Goal: Use online tool/utility: Utilize a website feature to perform a specific function

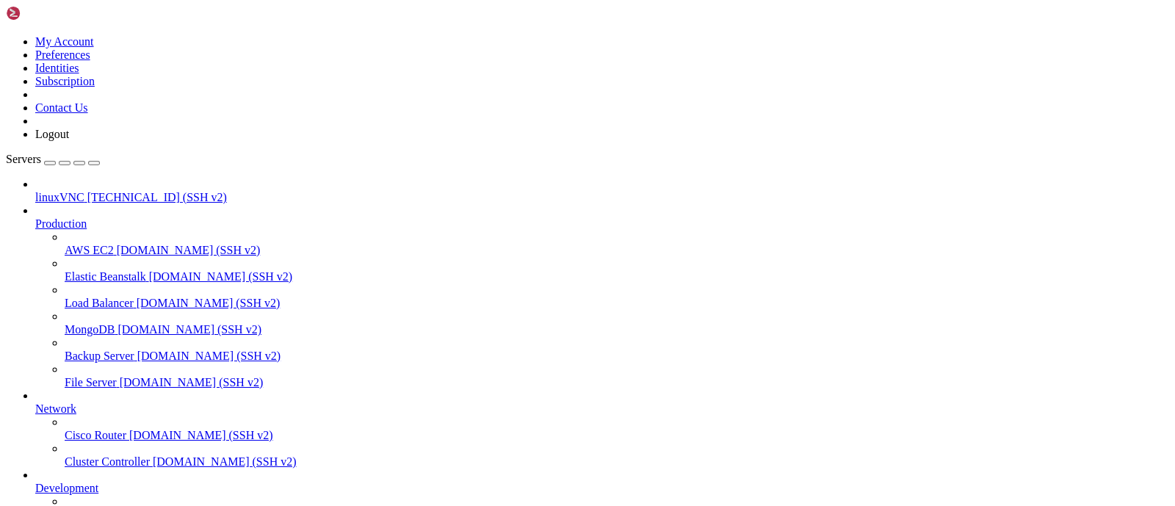
drag, startPoint x: 234, startPoint y: 743, endPoint x: 120, endPoint y: 748, distance: 113.9
click at [94, 163] on icon "button" at bounding box center [94, 163] width 0 height 0
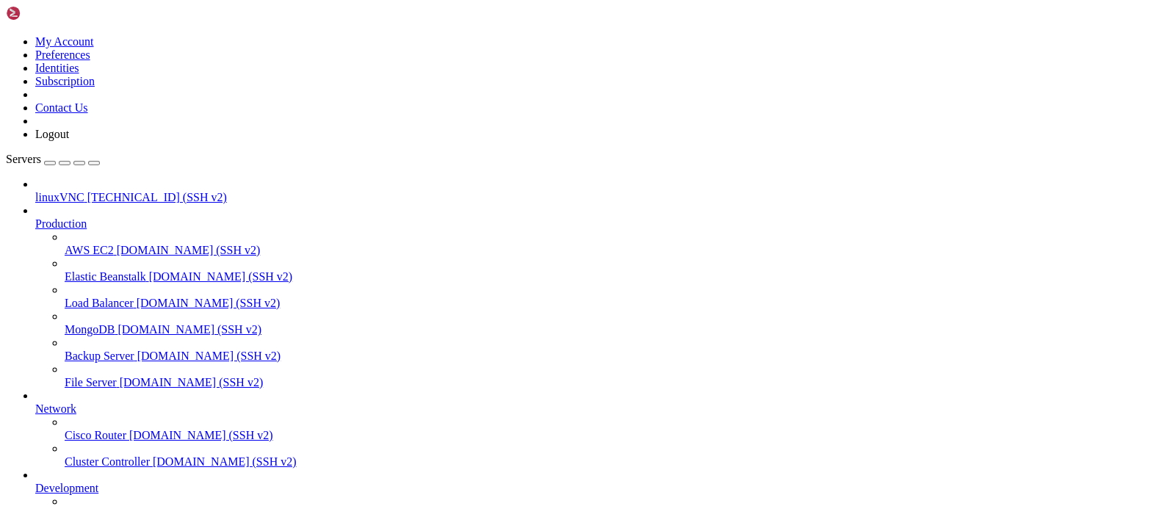
drag, startPoint x: 770, startPoint y: 889, endPoint x: 687, endPoint y: 1002, distance: 140.1
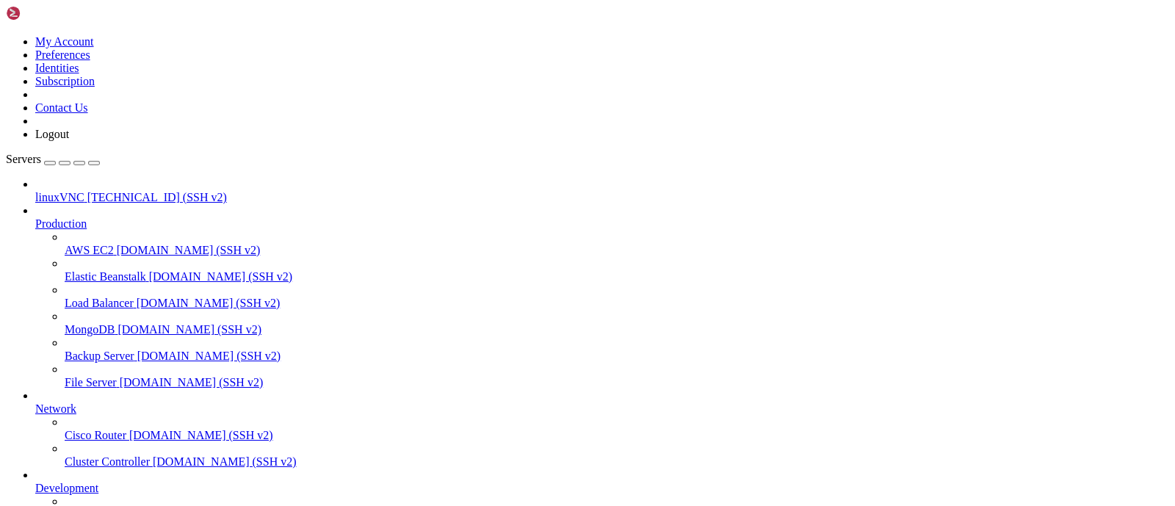
drag, startPoint x: 514, startPoint y: 1130, endPoint x: 225, endPoint y: 1085, distance: 292.1
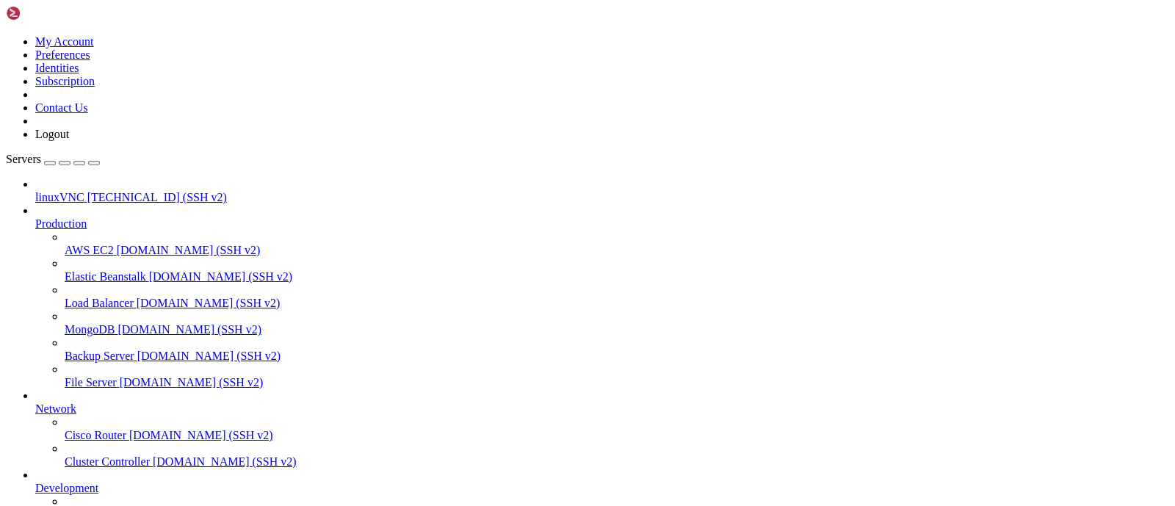
drag, startPoint x: 502, startPoint y: 1136, endPoint x: 218, endPoint y: 1064, distance: 293.2
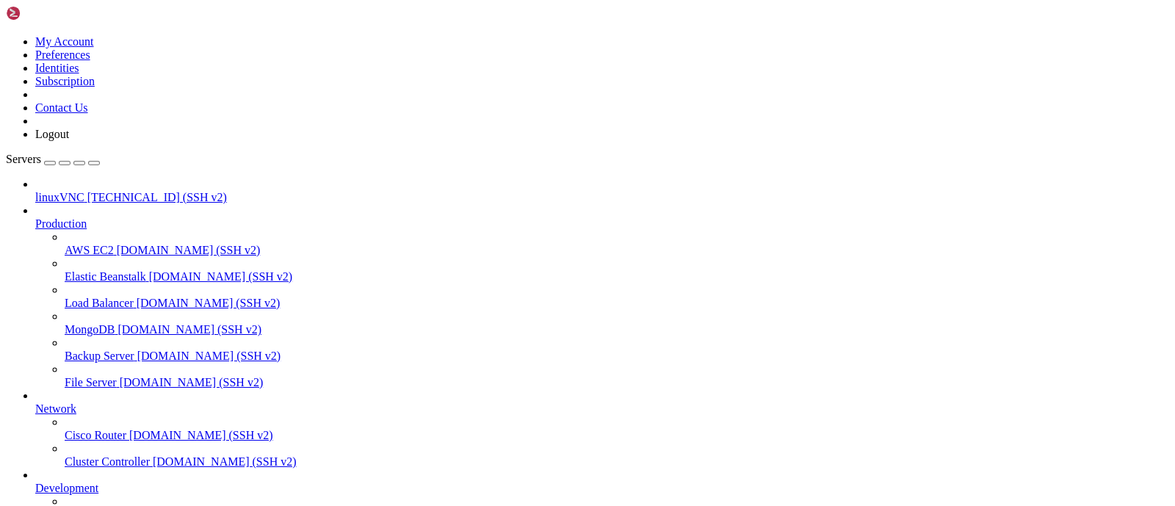
drag, startPoint x: 223, startPoint y: 1085, endPoint x: 500, endPoint y: 1143, distance: 283.6
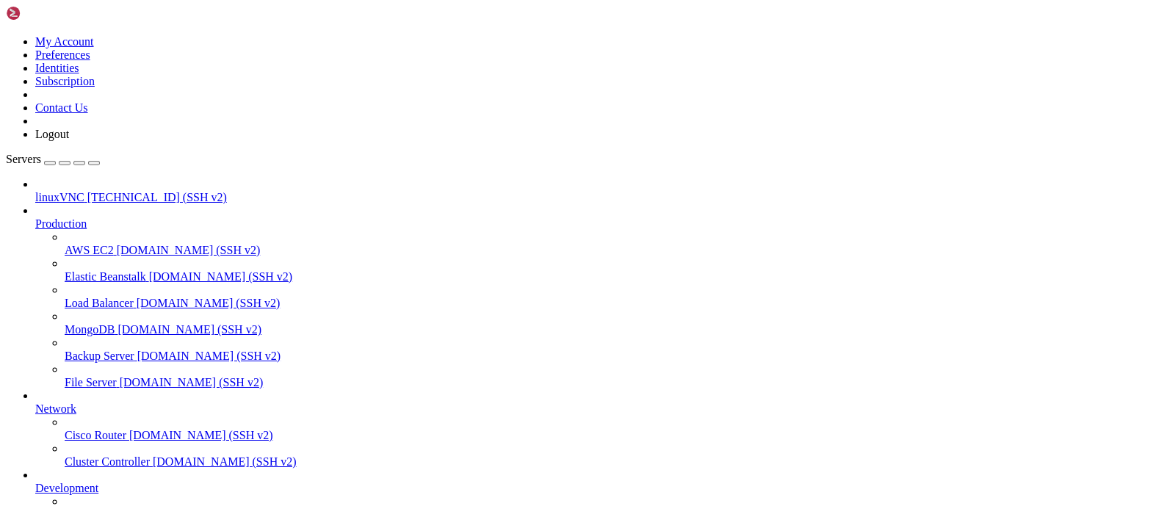
drag, startPoint x: 247, startPoint y: 1137, endPoint x: 223, endPoint y: 1082, distance: 61.1
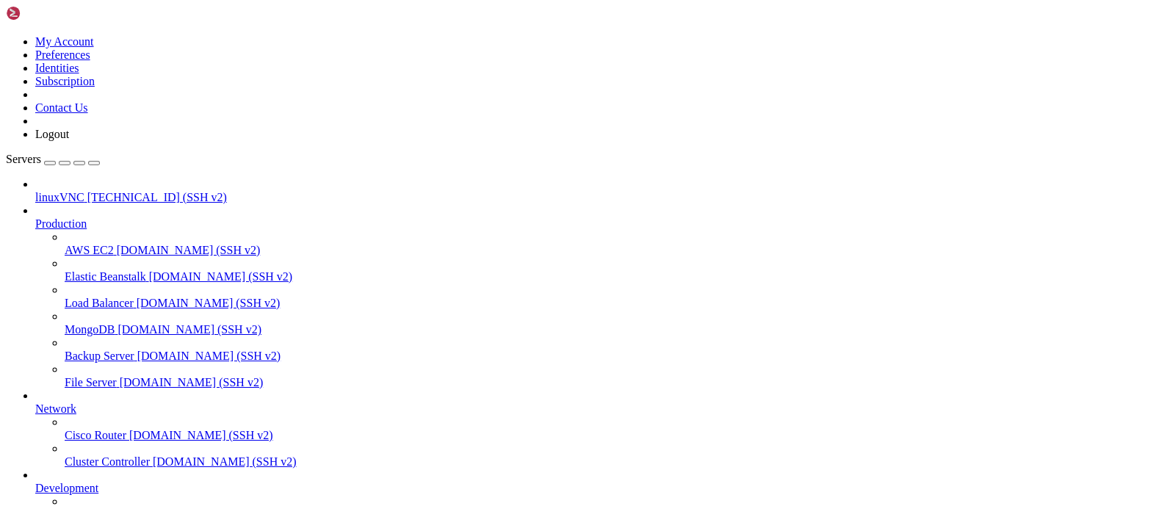
drag, startPoint x: 356, startPoint y: 1133, endPoint x: 248, endPoint y: 886, distance: 269.3
drag, startPoint x: 482, startPoint y: 1121, endPoint x: 222, endPoint y: 989, distance: 292.3
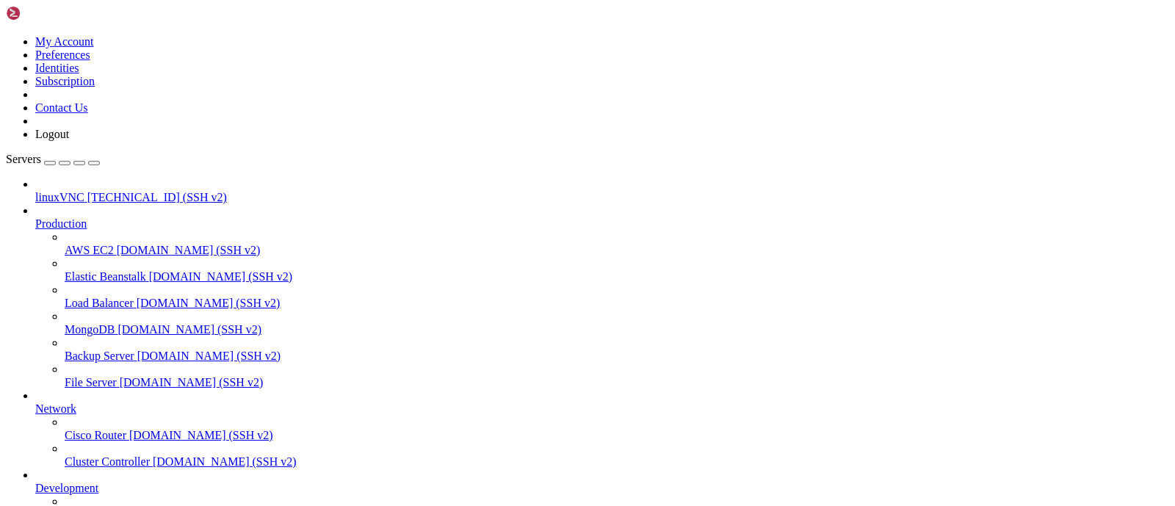
drag, startPoint x: 572, startPoint y: 1128, endPoint x: 212, endPoint y: 947, distance: 402.6
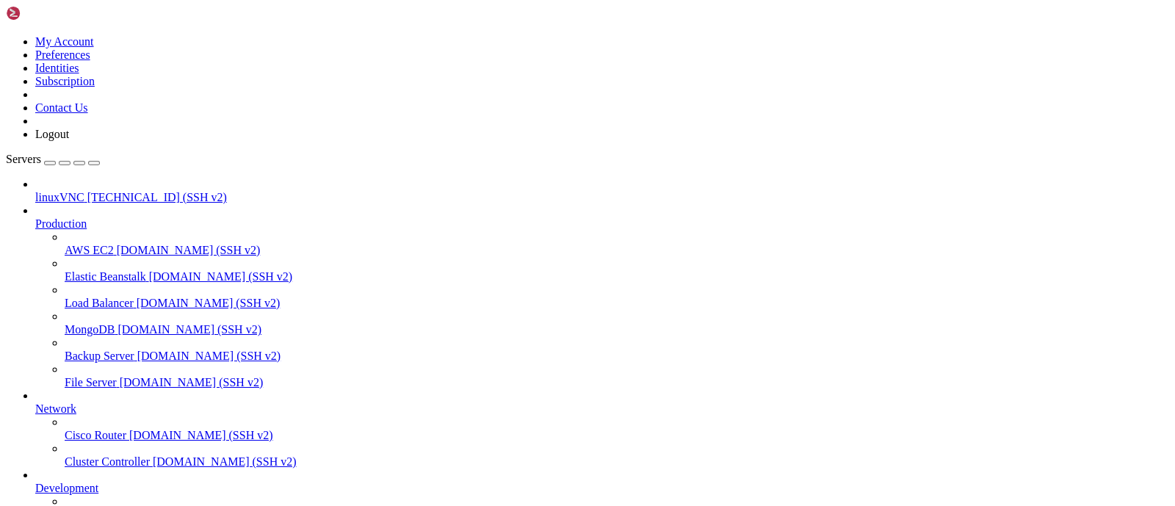
drag, startPoint x: 484, startPoint y: 1121, endPoint x: 222, endPoint y: 1082, distance: 265.1
